Goal: Task Accomplishment & Management: Manage account settings

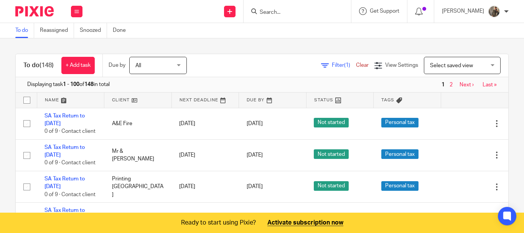
click at [175, 61] on span "All" at bounding box center [156, 65] width 41 height 16
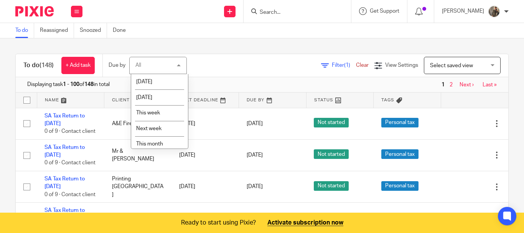
click at [220, 55] on div "To do (148) + Add task Due by All All Today Tomorrow This week Next week This m…" at bounding box center [262, 65] width 493 height 23
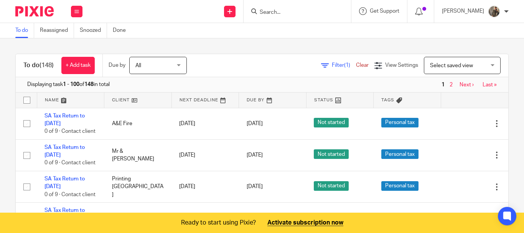
click at [468, 64] on span "Select saved view" at bounding box center [458, 65] width 56 height 16
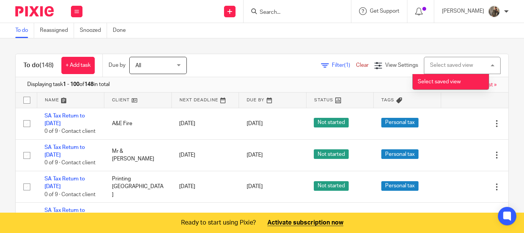
click at [468, 64] on div "Select saved view Select saved view" at bounding box center [462, 65] width 77 height 17
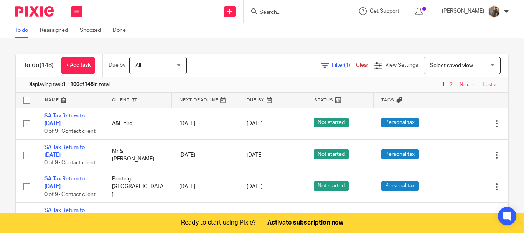
click at [137, 101] on link at bounding box center [137, 100] width 67 height 15
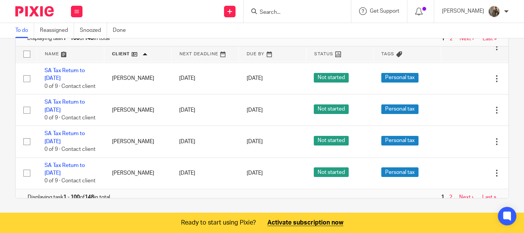
scroll to position [3042, 0]
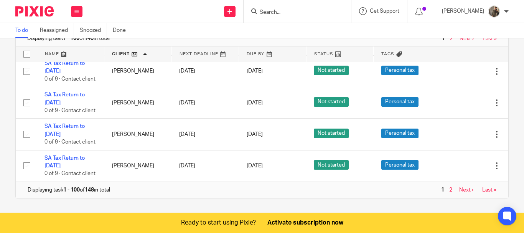
click at [468, 187] on link "Next ›" at bounding box center [467, 189] width 14 height 5
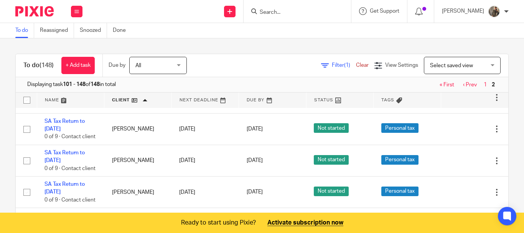
scroll to position [594, 0]
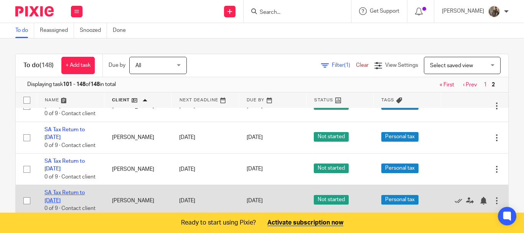
click at [65, 192] on link "SA Tax Return to [DATE]" at bounding box center [65, 196] width 40 height 13
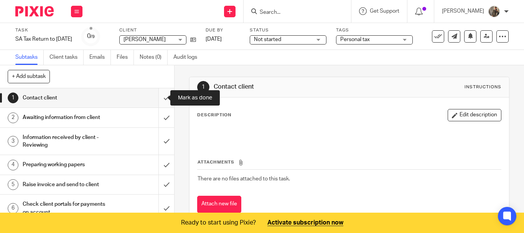
click at [160, 98] on input "submit" at bounding box center [87, 97] width 174 height 19
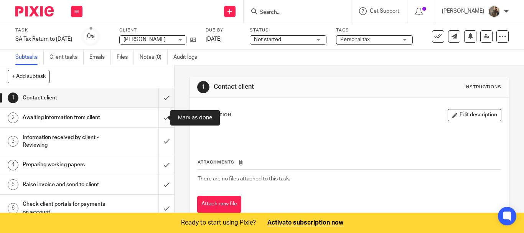
click at [157, 115] on input "submit" at bounding box center [87, 117] width 174 height 19
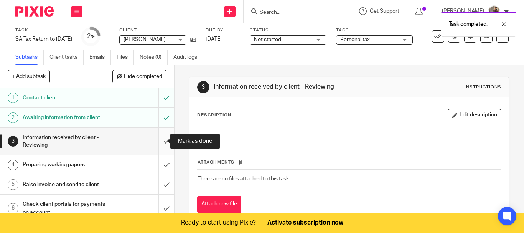
click at [160, 134] on input "submit" at bounding box center [87, 141] width 174 height 27
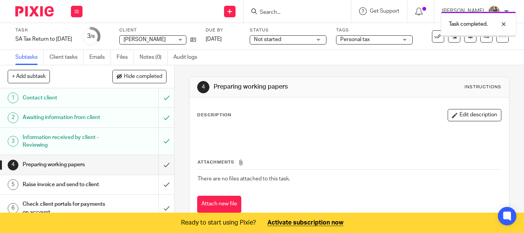
scroll to position [75, 0]
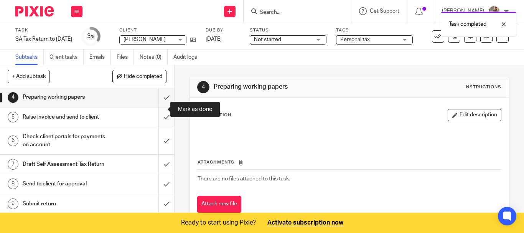
click at [164, 116] on input "submit" at bounding box center [87, 116] width 174 height 19
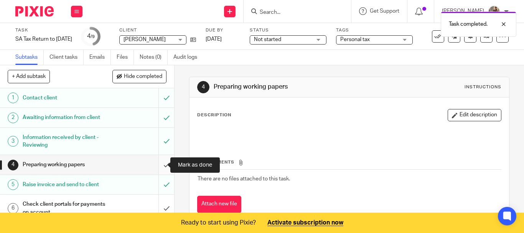
click at [157, 168] on input "submit" at bounding box center [87, 164] width 174 height 19
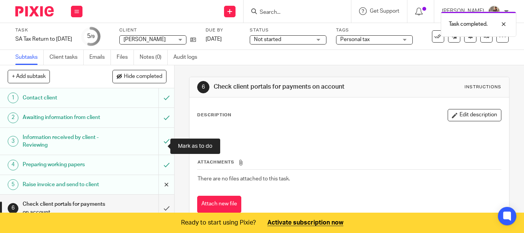
scroll to position [38, 0]
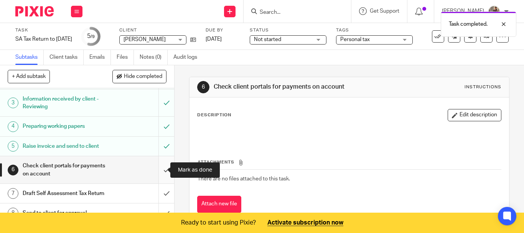
click at [160, 172] on input "submit" at bounding box center [87, 169] width 174 height 27
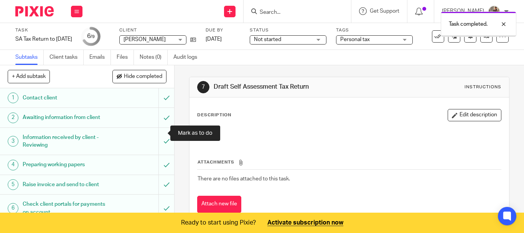
scroll to position [75, 0]
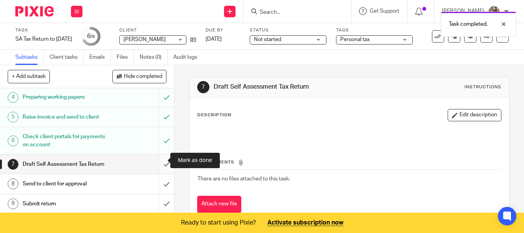
click at [162, 159] on input "submit" at bounding box center [87, 164] width 174 height 19
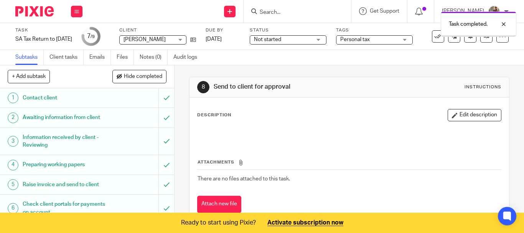
scroll to position [75, 0]
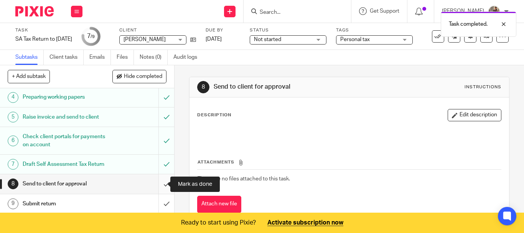
click at [161, 179] on input "submit" at bounding box center [87, 183] width 174 height 19
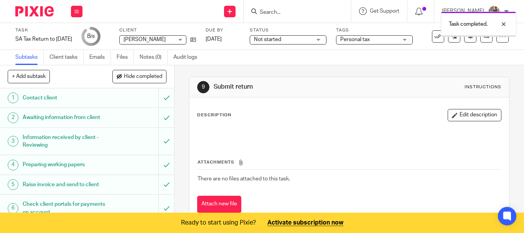
scroll to position [75, 0]
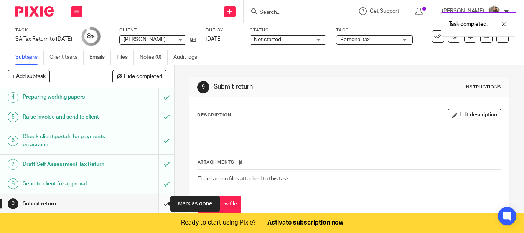
click at [165, 203] on input "submit" at bounding box center [87, 203] width 174 height 19
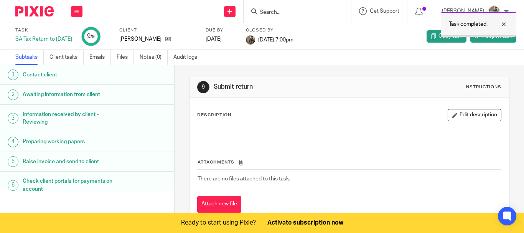
click at [503, 23] on div at bounding box center [498, 24] width 21 height 9
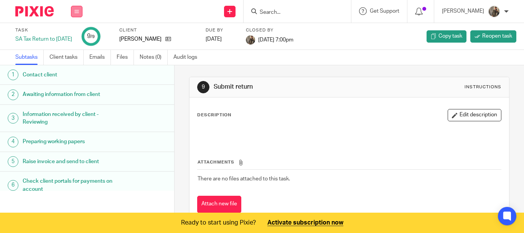
click at [81, 9] on button at bounding box center [77, 12] width 12 height 12
click at [70, 33] on link "Work" at bounding box center [72, 35] width 13 height 5
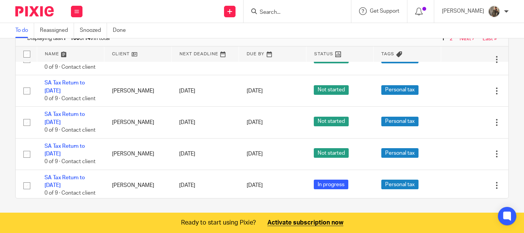
scroll to position [1421, 0]
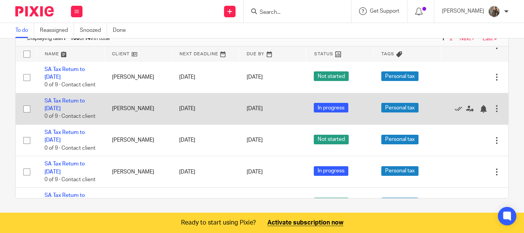
click at [68, 104] on td "SA Tax Return to [DATE] 0 of 9 · Contact client" at bounding box center [71, 108] width 68 height 31
click at [55, 101] on link "SA Tax Return to [DATE]" at bounding box center [65, 104] width 40 height 13
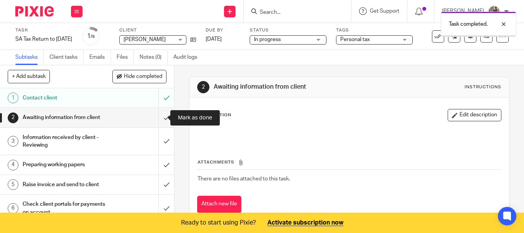
click at [154, 121] on input "submit" at bounding box center [87, 117] width 174 height 19
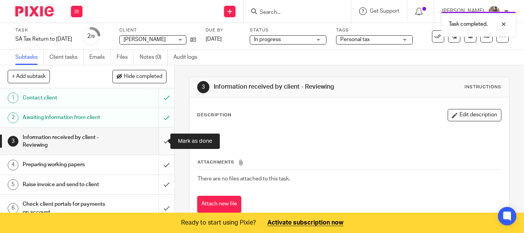
click at [160, 142] on input "submit" at bounding box center [87, 141] width 174 height 27
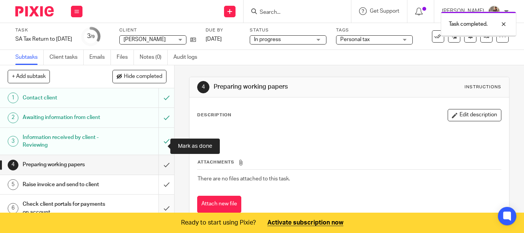
scroll to position [75, 0]
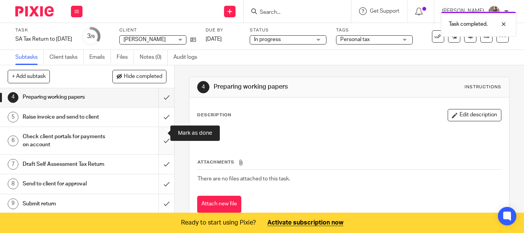
click at [162, 129] on input "submit" at bounding box center [87, 140] width 174 height 27
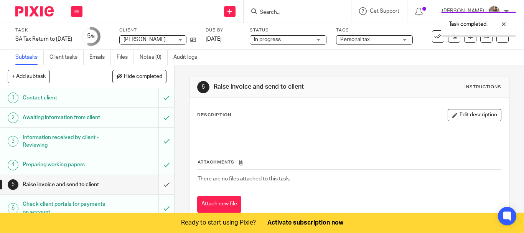
click at [161, 175] on input "submit" at bounding box center [87, 184] width 174 height 19
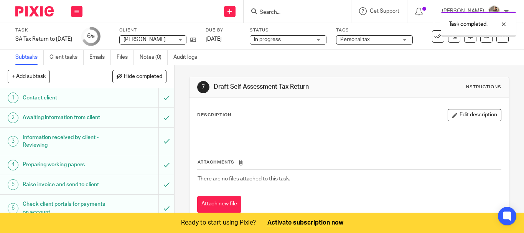
scroll to position [75, 0]
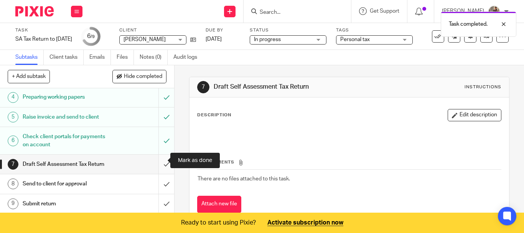
click at [161, 157] on input "submit" at bounding box center [87, 164] width 174 height 19
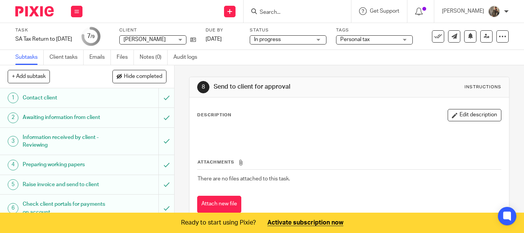
scroll to position [75, 0]
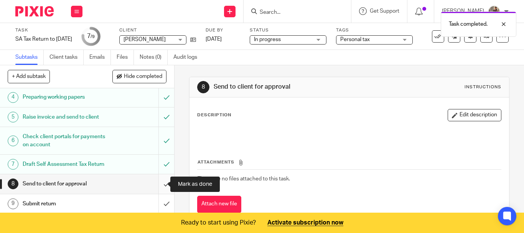
click at [159, 185] on input "submit" at bounding box center [87, 183] width 174 height 19
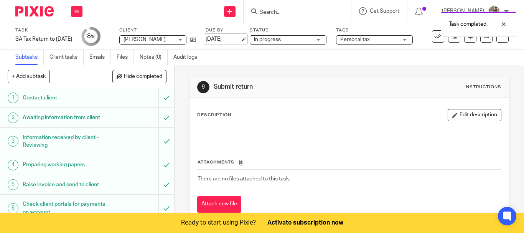
click at [240, 41] on link "[DATE]" at bounding box center [223, 39] width 35 height 8
click at [80, 12] on button at bounding box center [77, 12] width 12 height 12
click at [72, 34] on link "Work" at bounding box center [72, 35] width 13 height 5
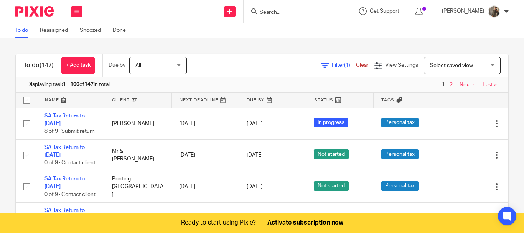
click at [264, 95] on link at bounding box center [272, 100] width 67 height 15
click at [279, 99] on link at bounding box center [272, 100] width 67 height 15
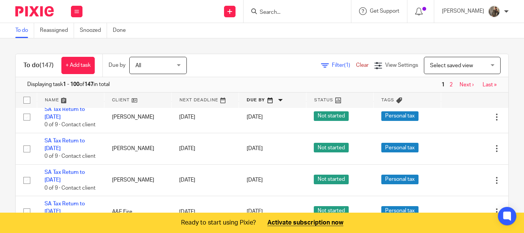
scroll to position [2380, 0]
